Goal: Task Accomplishment & Management: Complete application form

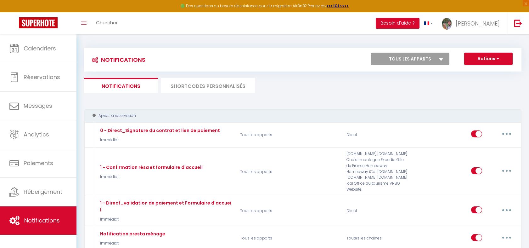
click at [32, 49] on span "Calendriers" at bounding box center [40, 48] width 32 height 8
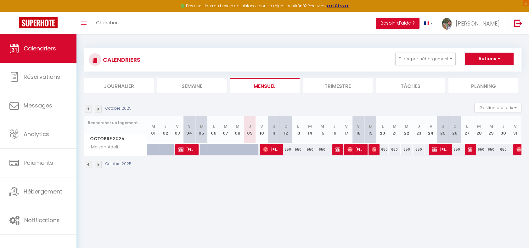
click at [100, 106] on img at bounding box center [98, 108] width 7 height 7
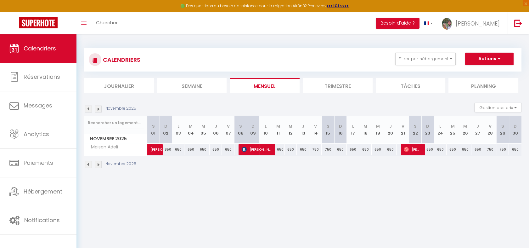
click at [100, 109] on img at bounding box center [98, 108] width 7 height 7
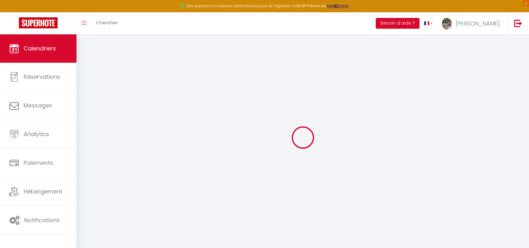
select select
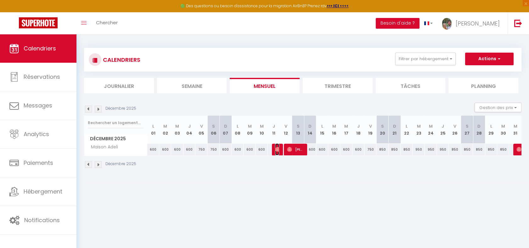
click at [277, 148] on img at bounding box center [277, 149] width 5 height 5
select select "OK"
select select "0"
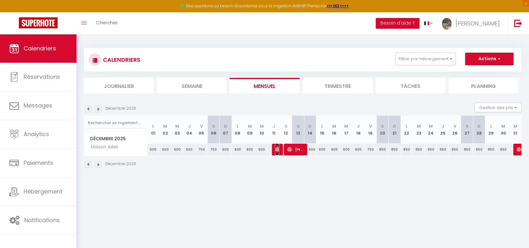
select select "1"
select select
select select "23881"
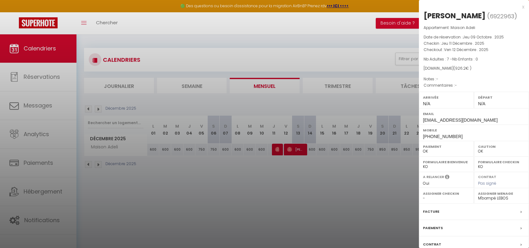
drag, startPoint x: 250, startPoint y: 176, endPoint x: 256, endPoint y: 156, distance: 21.1
click at [251, 176] on div at bounding box center [264, 124] width 529 height 248
type input "undefined aN undefined NaN"
select select
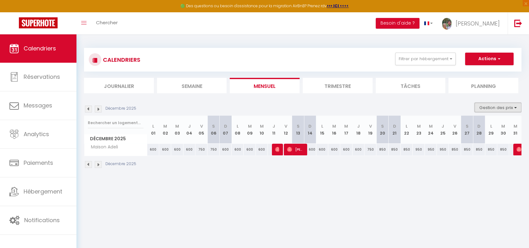
click at [503, 106] on button "Gestion des prix" at bounding box center [497, 107] width 47 height 9
click at [491, 146] on input "Disponibilité" at bounding box center [492, 149] width 57 height 6
checkbox input "true"
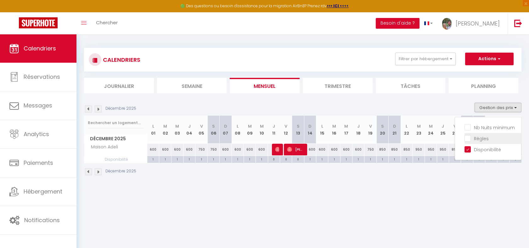
click at [483, 139] on input "Règles" at bounding box center [492, 138] width 57 height 6
checkbox input "true"
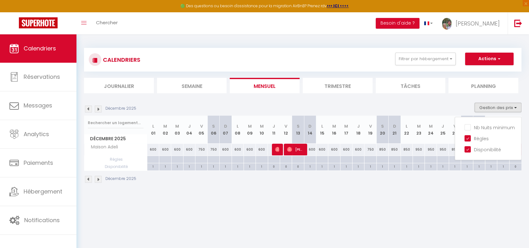
click at [271, 158] on div at bounding box center [274, 159] width 12 height 7
type input "Jeu 11 Décembre 2025"
type input "Ven 12 Décembre 2025"
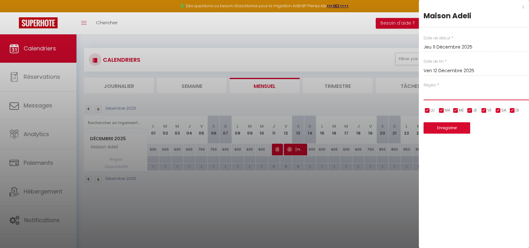
click at [429, 98] on select "Aucun No Checkin No Checkout Pas d'arrivée / Pas de départ" at bounding box center [475, 94] width 105 height 12
select select "2"
click at [423, 88] on select "Aucun No Checkin No Checkout Pas d'arrivée / Pas de départ" at bounding box center [475, 94] width 105 height 12
click at [439, 127] on button "Enregistrer" at bounding box center [446, 127] width 47 height 11
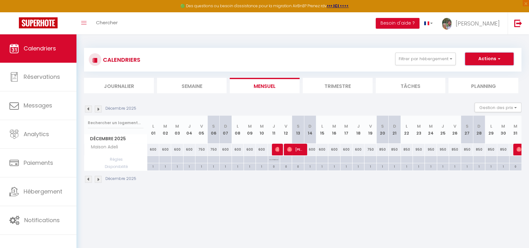
click at [489, 61] on button "Actions" at bounding box center [489, 59] width 48 height 13
click at [351, 38] on div "CALENDRIERS Filtrer par hébergement Tous Maison [PERSON_NAME] Effacer Sauvegard…" at bounding box center [302, 115] width 452 height 162
click at [276, 150] on img at bounding box center [277, 149] width 5 height 5
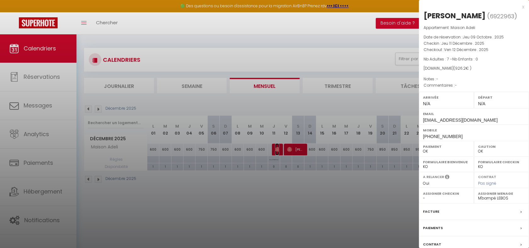
scroll to position [45, 0]
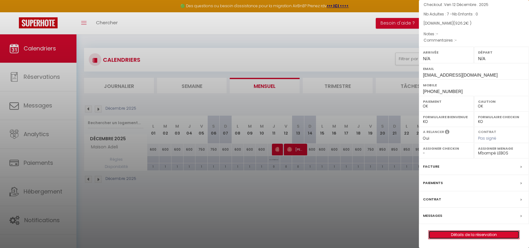
click at [453, 231] on link "Détails de la réservation" at bounding box center [473, 234] width 91 height 8
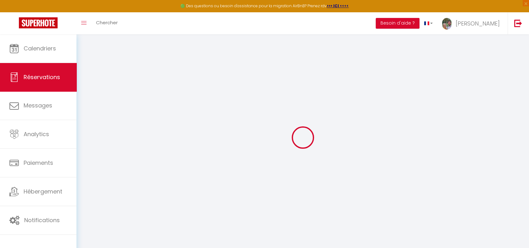
scroll to position [34, 0]
type input "[PERSON_NAME]"
type input "Dubost"
type input "[EMAIL_ADDRESS][DOMAIN_NAME]"
type input "[PHONE_NUMBER]"
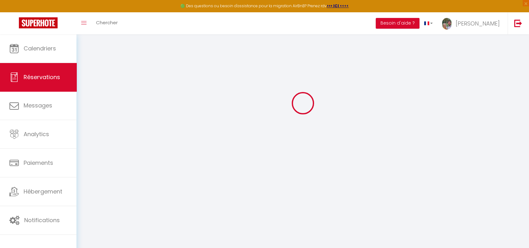
select select
type input "163.44"
select select "28476"
select select "1"
select select
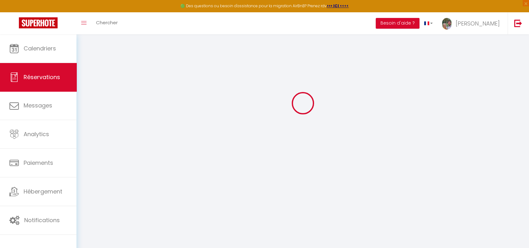
select select
type input "7"
select select "12"
select select
type input "708"
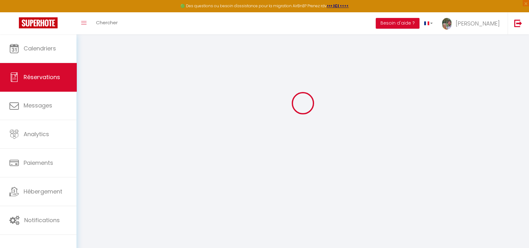
checkbox input "false"
type input "0"
select select "1"
type input "0"
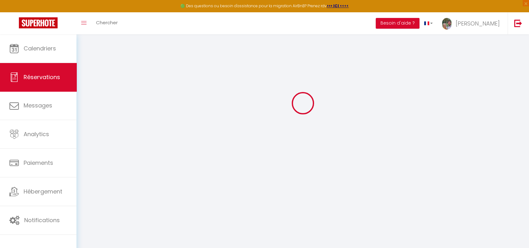
type input "0"
select select
select select "15"
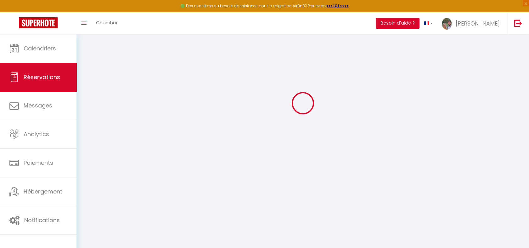
checkbox input "false"
select select
checkbox input "false"
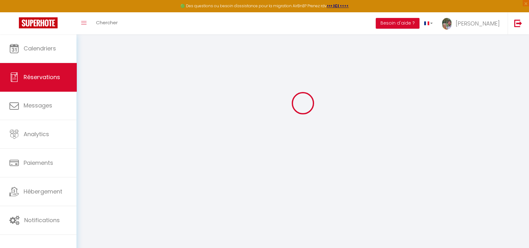
select select
checkbox input "false"
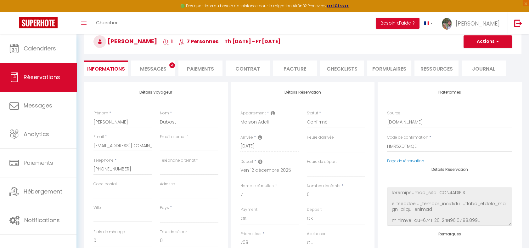
select select
type input "200"
type input "18.2"
select select
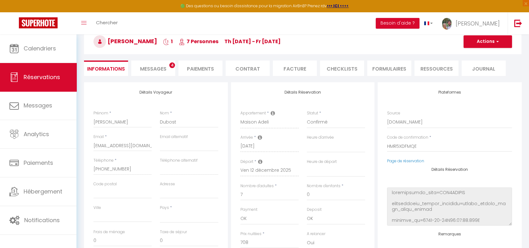
checkbox input "false"
select select
checkbox input "false"
select select
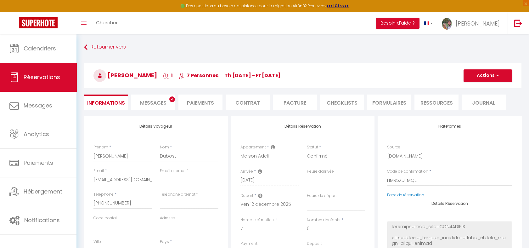
scroll to position [0, 0]
click at [194, 103] on li "Paiements" at bounding box center [200, 102] width 44 height 15
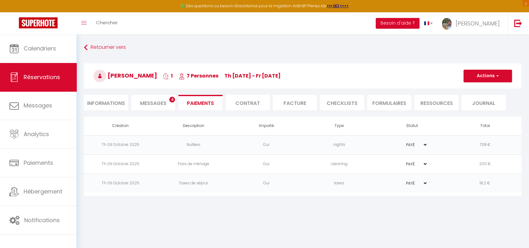
click at [174, 101] on li "Messages 4" at bounding box center [153, 102] width 44 height 15
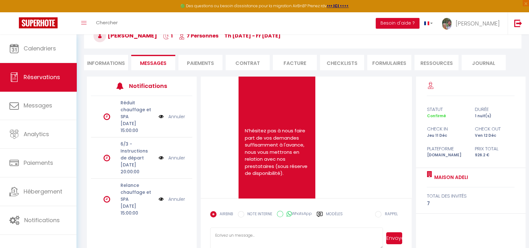
scroll to position [53, 0]
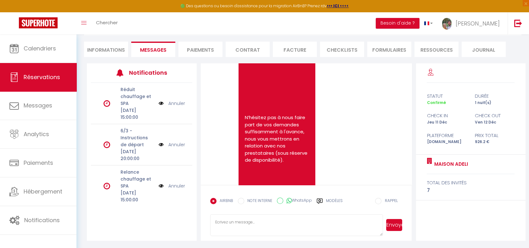
click at [381, 201] on input "RAPPEL" at bounding box center [378, 201] width 6 height 6
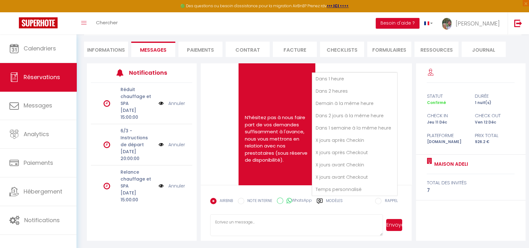
scroll to position [86, 0]
click at [343, 189] on li "Temps personnalisé" at bounding box center [354, 189] width 85 height 12
radio input "false"
radio input "true"
type textarea "//remind"
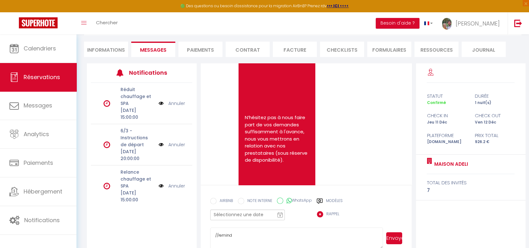
click at [275, 218] on span "9" at bounding box center [279, 214] width 9 height 11
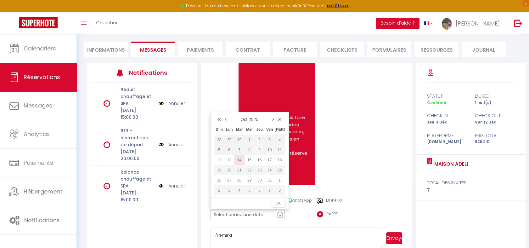
click at [239, 159] on td "14" at bounding box center [239, 160] width 10 height 10
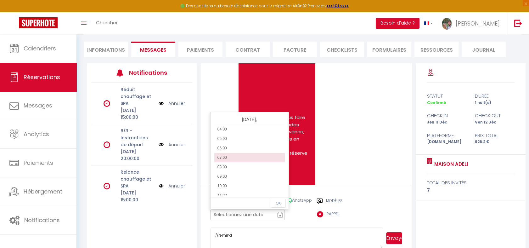
scroll to position [58, 0]
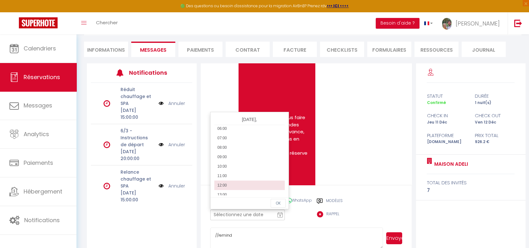
click at [238, 182] on li "12:00" at bounding box center [249, 184] width 70 height 9
click at [250, 172] on li "11:00" at bounding box center [249, 175] width 70 height 9
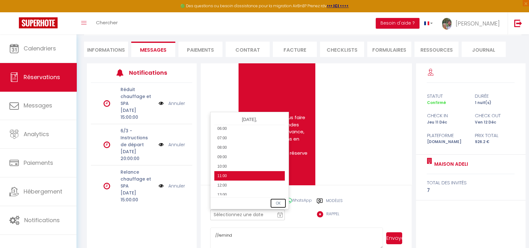
drag, startPoint x: 275, startPoint y: 200, endPoint x: 272, endPoint y: 208, distance: 8.8
click at [275, 200] on button "OK" at bounding box center [278, 202] width 15 height 9
type input "[DATE] 11:00 am"
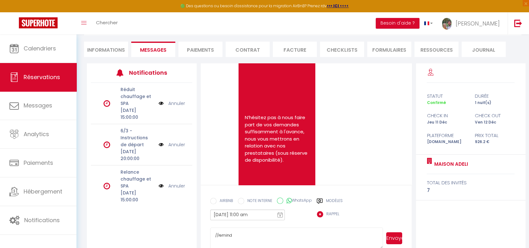
click at [255, 233] on textarea "//remind" at bounding box center [296, 238] width 173 height 22
type textarea "//remind vérifier paiement sup pour arrivée anticipé (demandé à 13h), à indique…"
click at [397, 235] on button "Envoyer" at bounding box center [394, 238] width 16 height 12
